Goal: Task Accomplishment & Management: Manage account settings

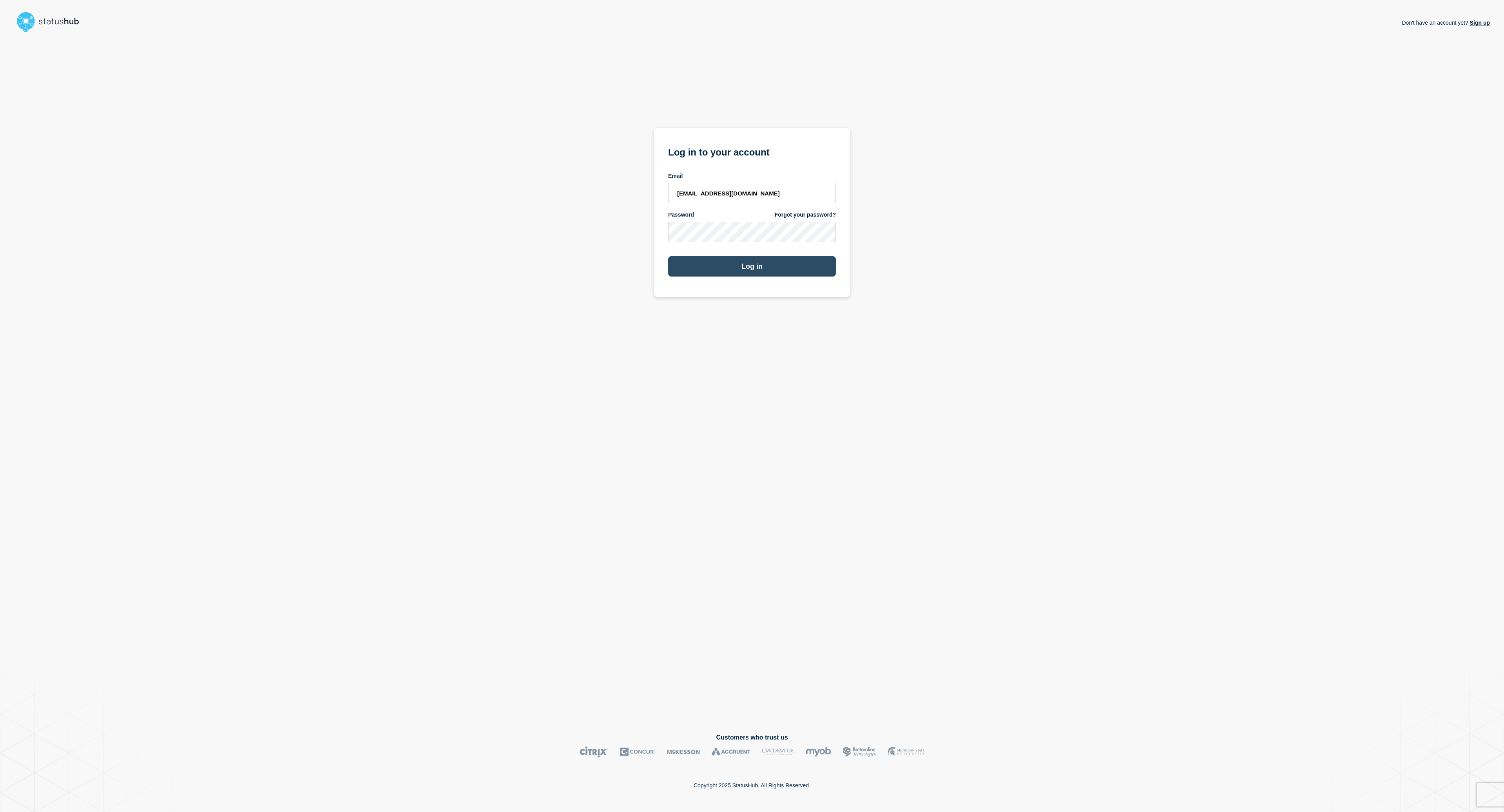
click at [775, 269] on button "Log in" at bounding box center [751, 266] width 168 height 20
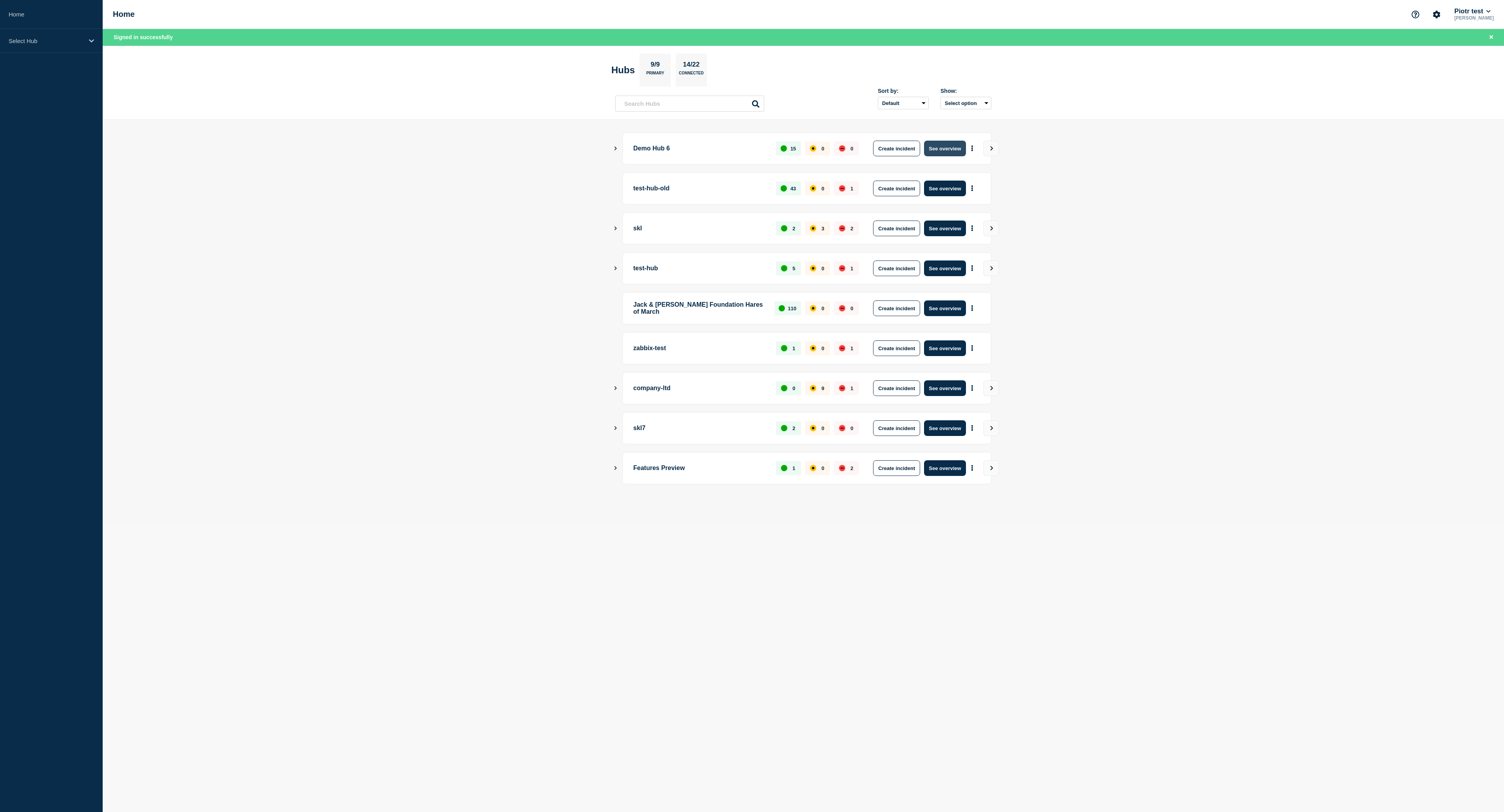
click at [936, 144] on button "See overview" at bounding box center [945, 148] width 41 height 16
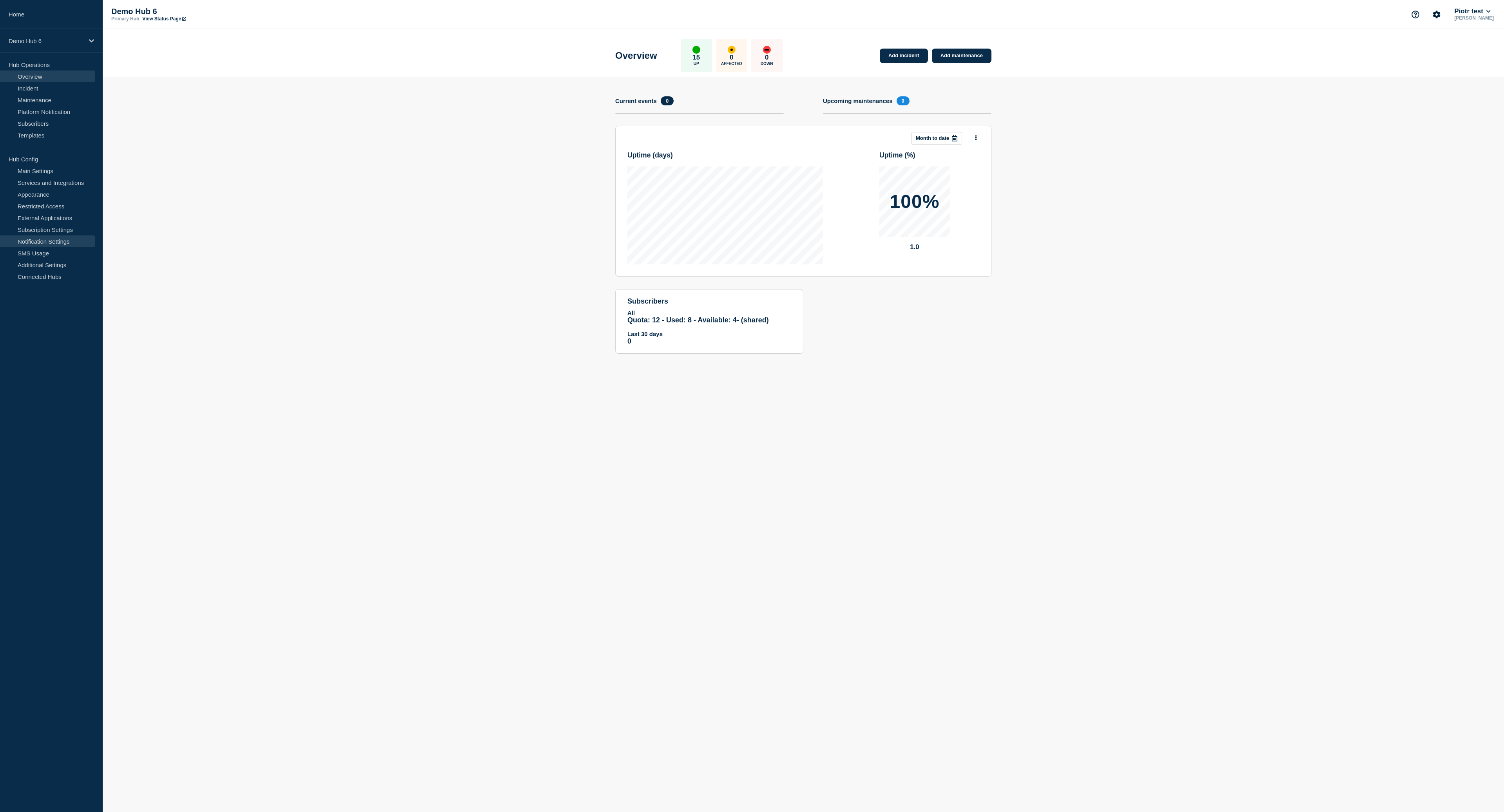
click at [61, 238] on link "Notification Settings" at bounding box center [47, 241] width 95 height 12
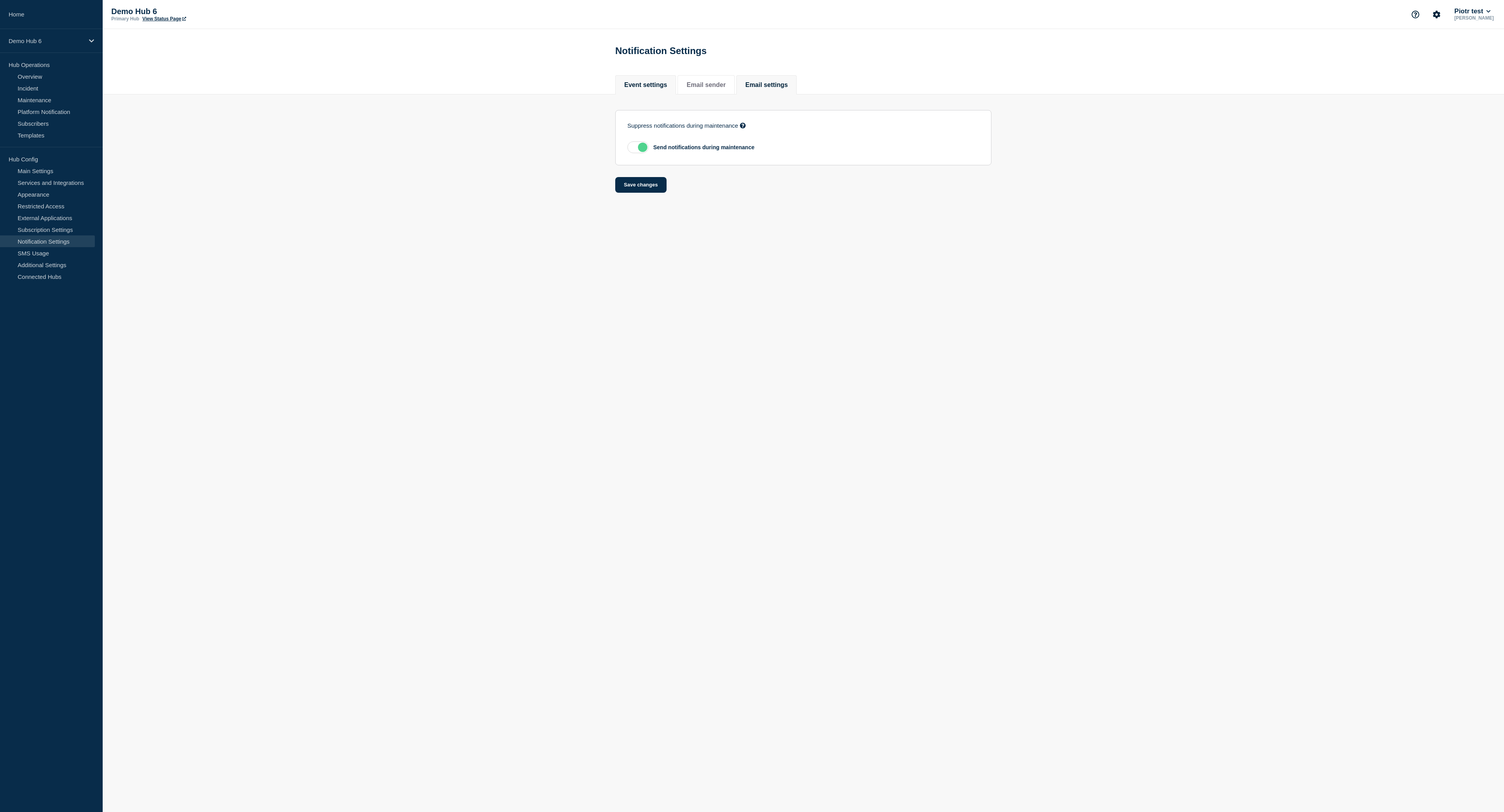
click at [764, 85] on button "Email settings" at bounding box center [767, 85] width 42 height 7
click at [697, 83] on button "Email sender" at bounding box center [706, 85] width 39 height 7
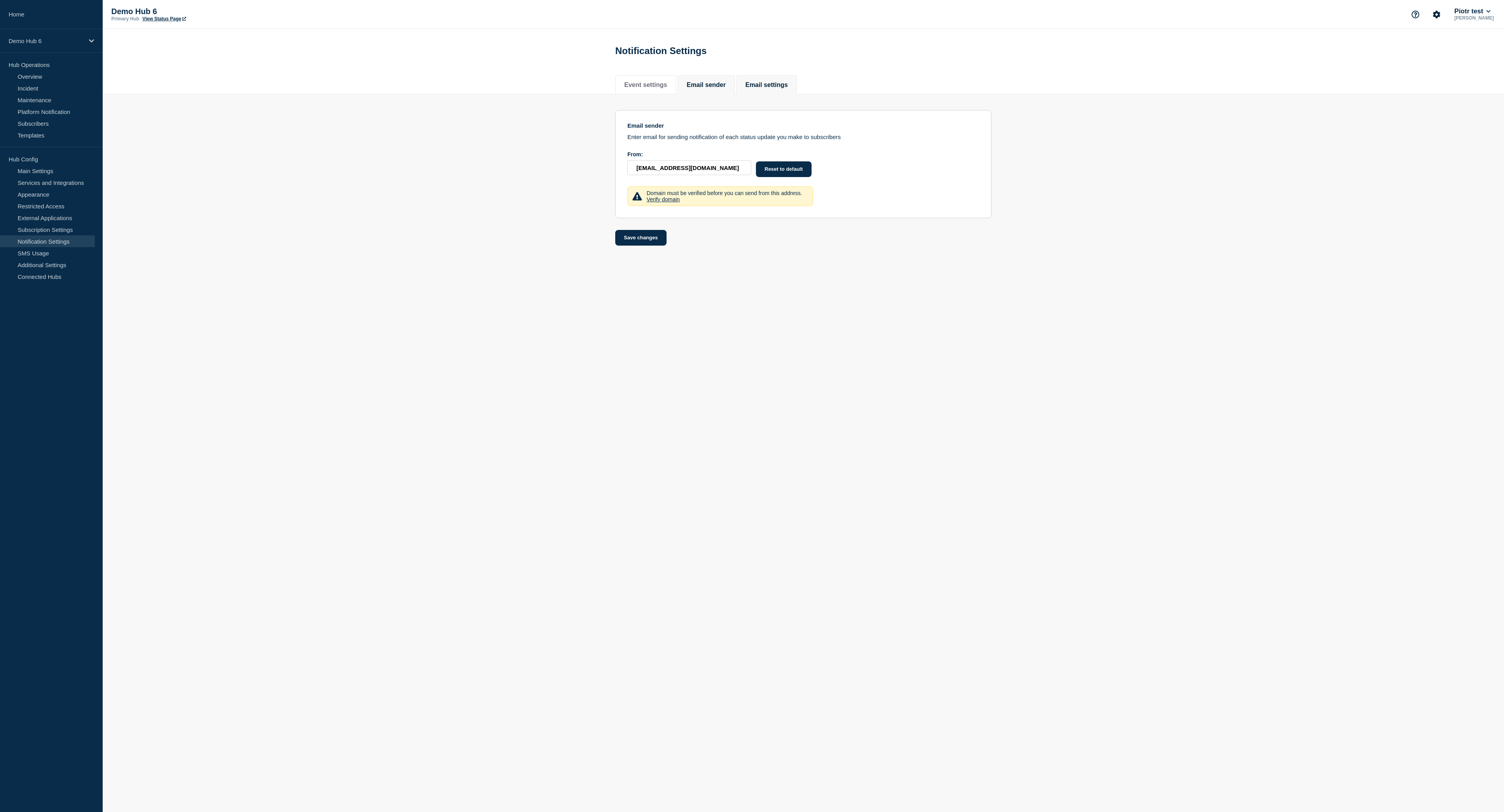
click at [766, 88] on button "Email settings" at bounding box center [767, 85] width 42 height 7
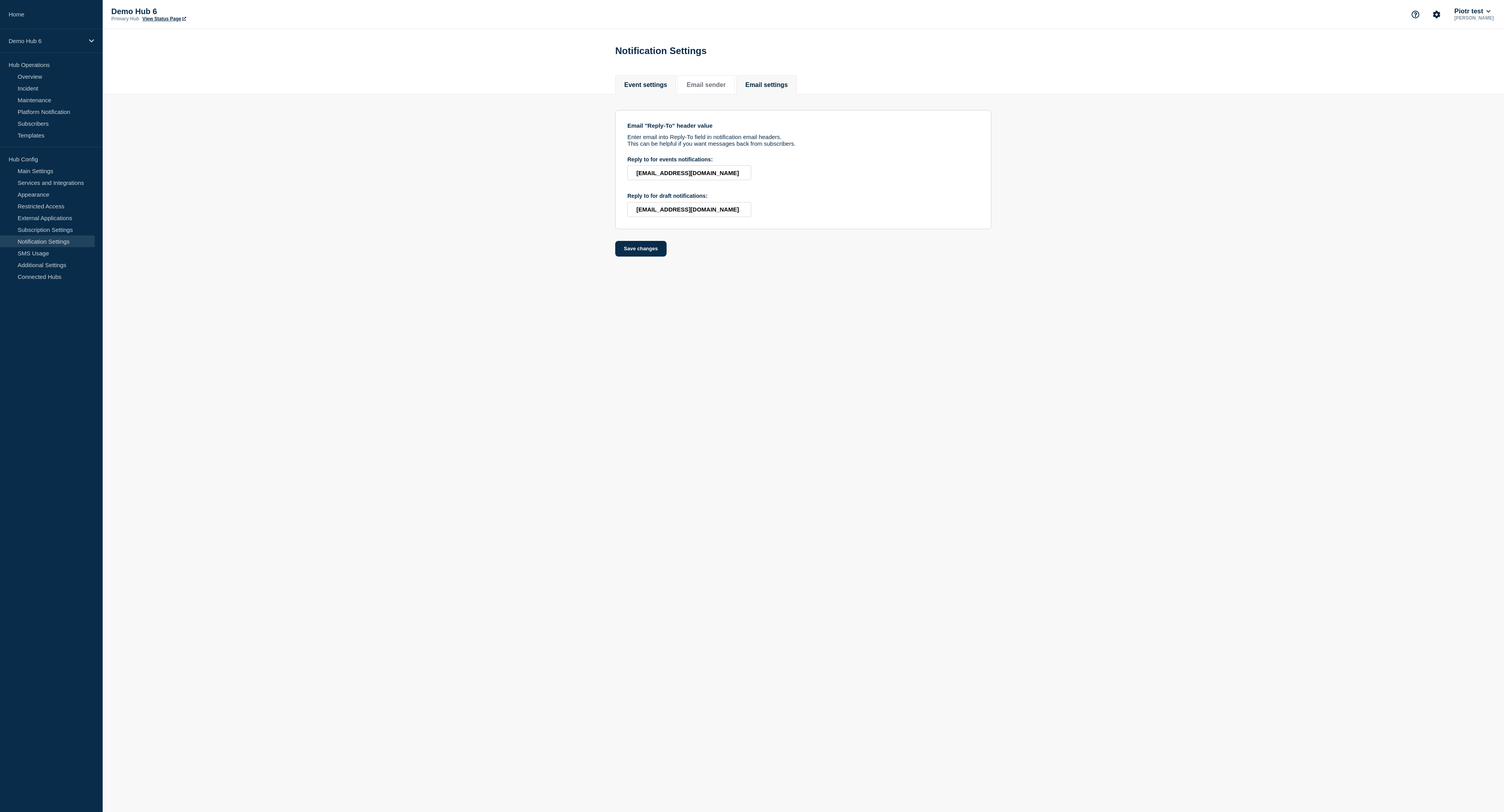
click at [653, 81] on li "Event settings" at bounding box center [646, 85] width 61 height 19
click at [53, 224] on link "External Applications" at bounding box center [47, 218] width 95 height 12
click at [53, 228] on link "Subscription Settings" at bounding box center [47, 229] width 95 height 12
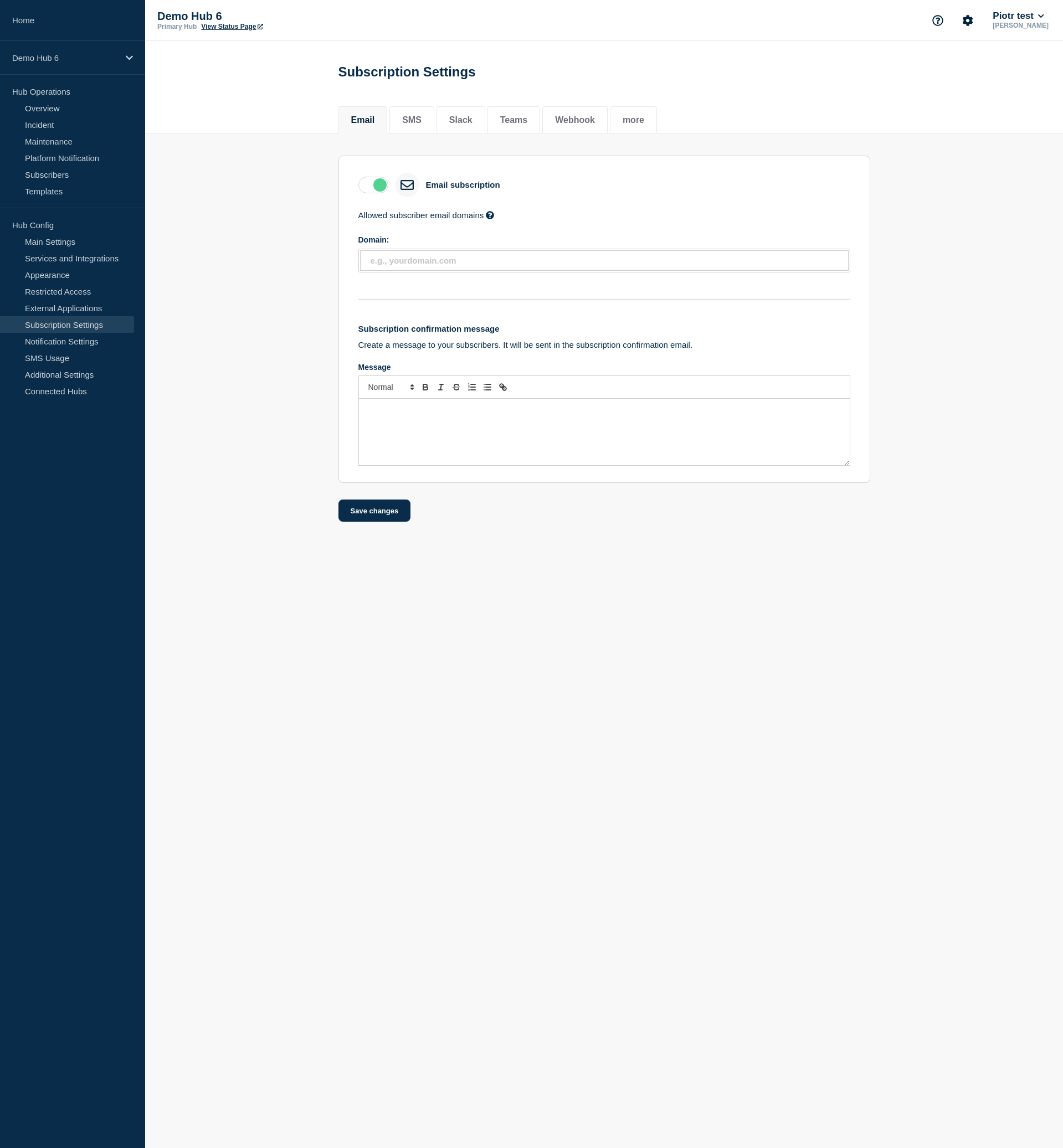
click at [532, 556] on body "Home Demo Hub 6 Hub Operations Overview Incident Maintenance Platform Notificat…" at bounding box center [532, 574] width 1063 height 1148
click at [90, 56] on p "Demo Hub 6" at bounding box center [65, 57] width 106 height 9
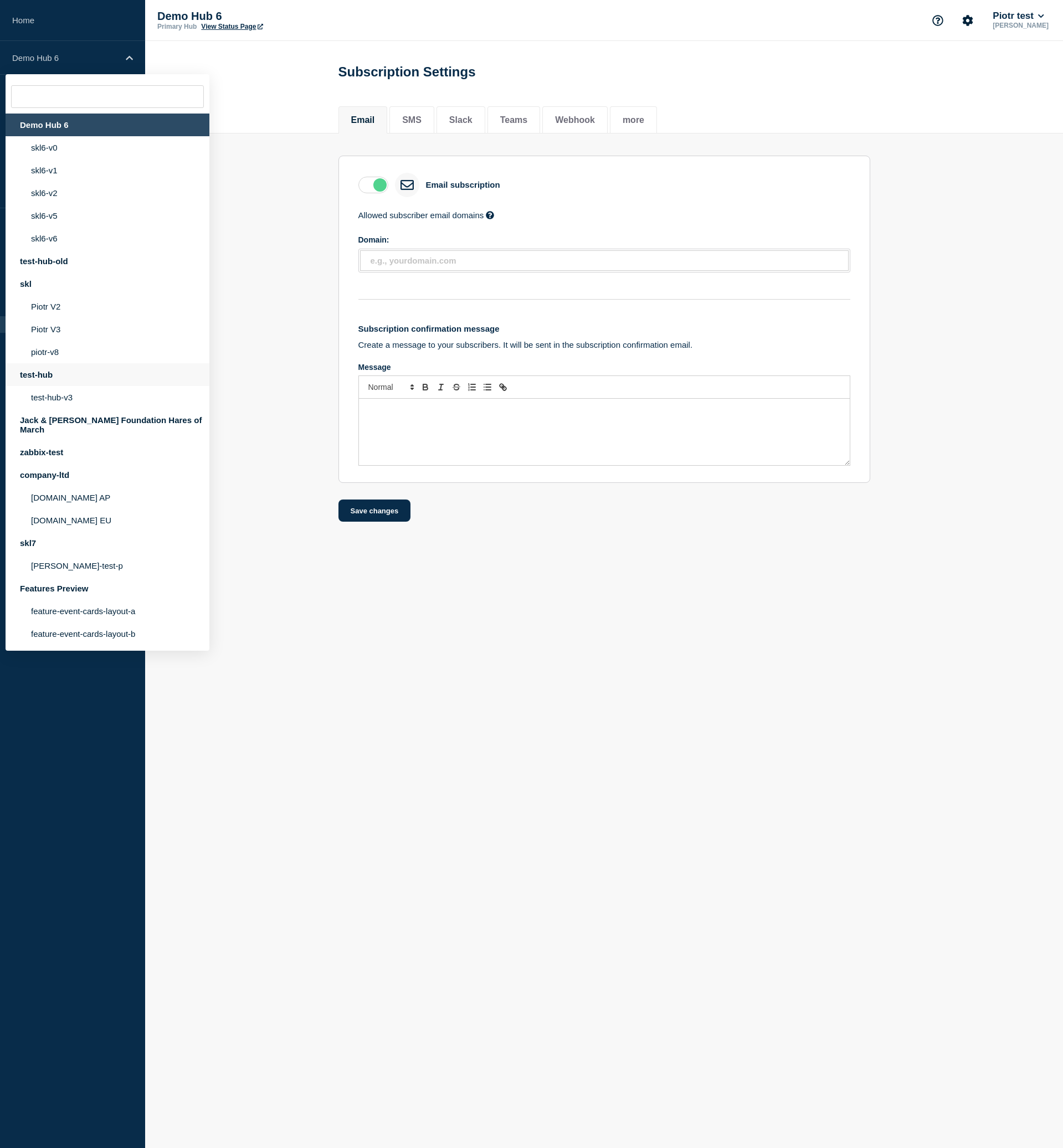
click at [98, 386] on div "test-hub" at bounding box center [107, 375] width 204 height 23
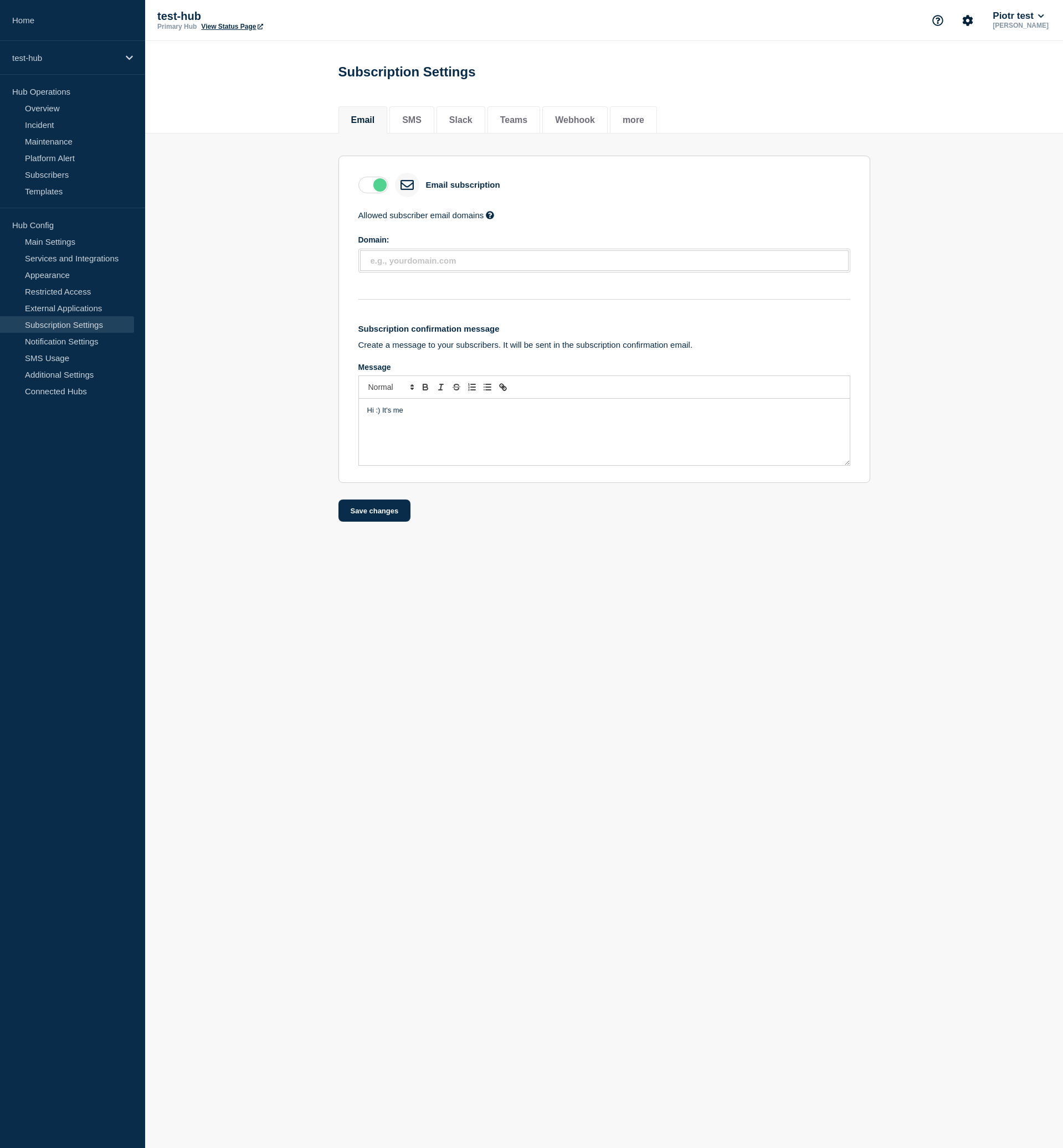
click at [78, 325] on link "Subscription Settings" at bounding box center [67, 324] width 134 height 17
drag, startPoint x: 420, startPoint y: 425, endPoint x: 324, endPoint y: 416, distance: 96.4
click at [359, 415] on div "Hi :) It's me" at bounding box center [604, 432] width 491 height 67
click at [380, 522] on button "Save changes" at bounding box center [375, 510] width 73 height 22
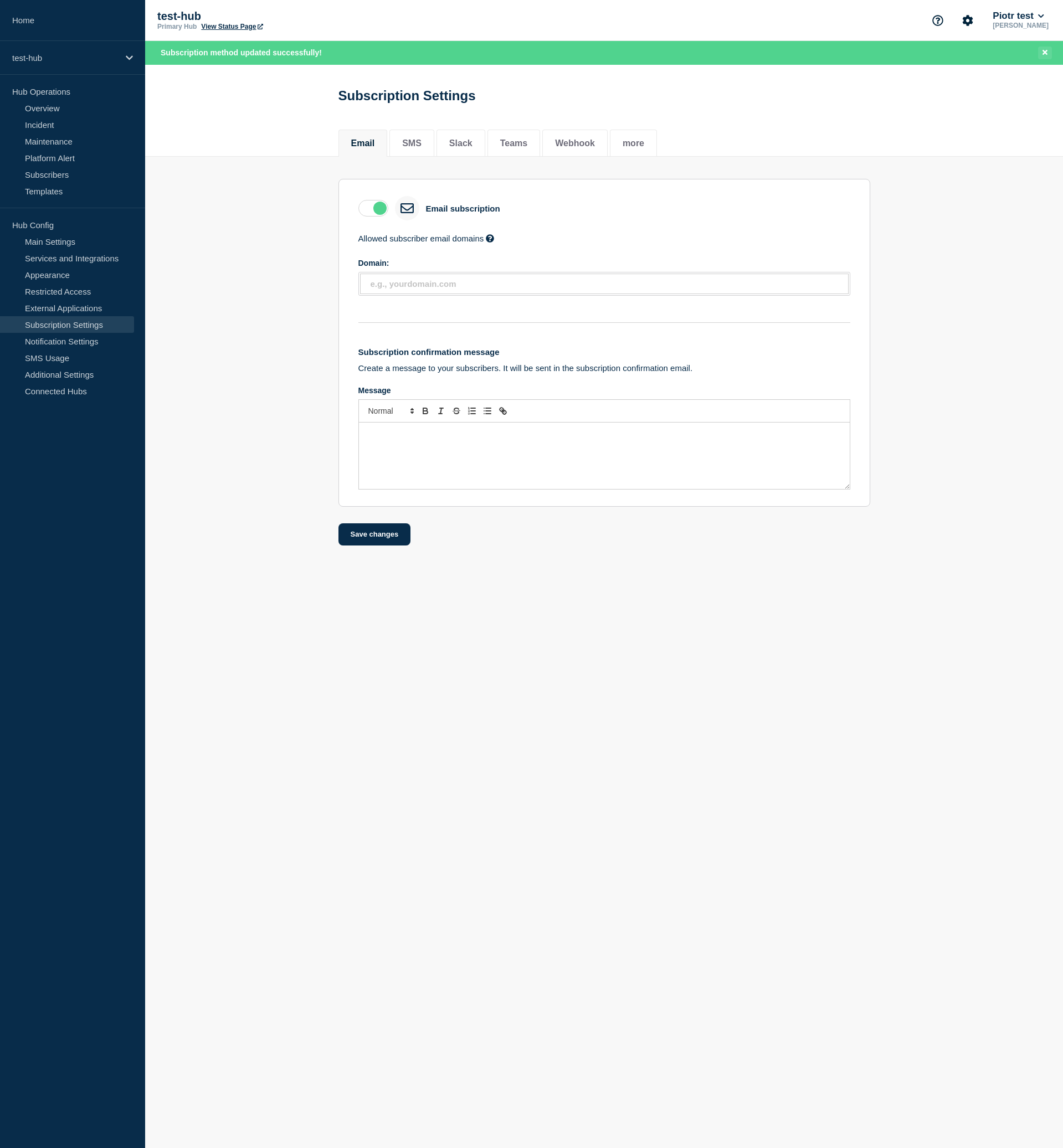
click at [1044, 53] on icon "Close banner" at bounding box center [1045, 52] width 5 height 5
